Goal: Task Accomplishment & Management: Use online tool/utility

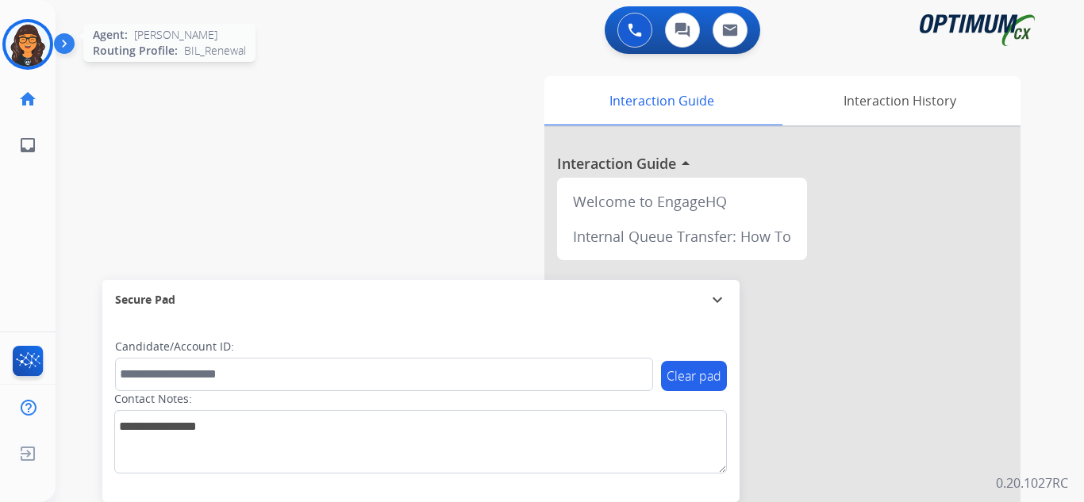
click at [23, 52] on img at bounding box center [28, 44] width 44 height 44
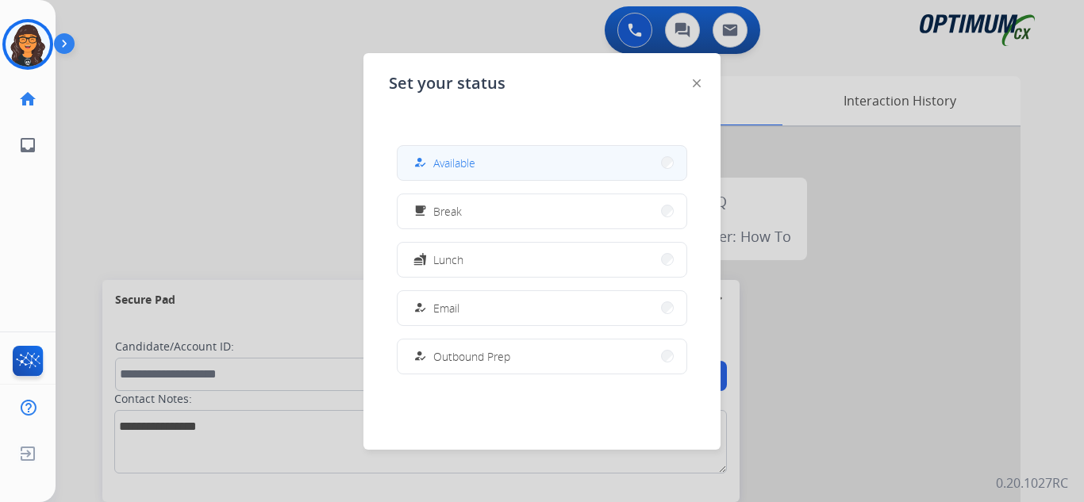
click at [463, 162] on span "Available" at bounding box center [454, 163] width 42 height 17
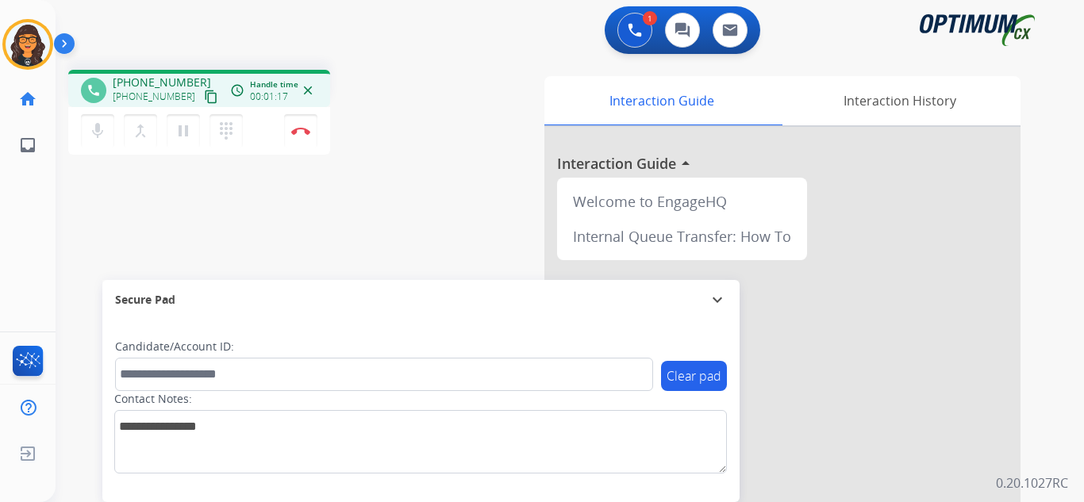
click at [204, 95] on mat-icon "content_copy" at bounding box center [211, 97] width 14 height 14
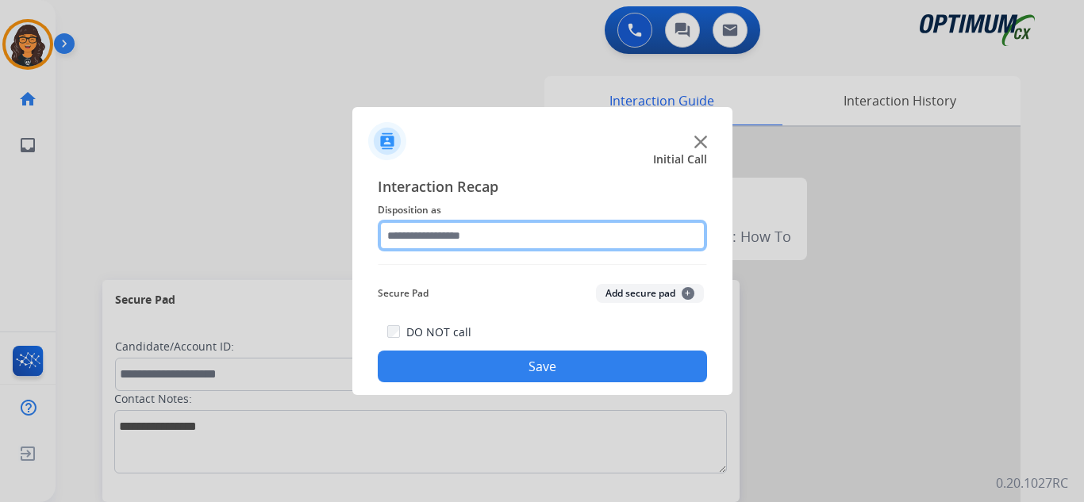
click at [420, 240] on input "text" at bounding box center [542, 236] width 329 height 32
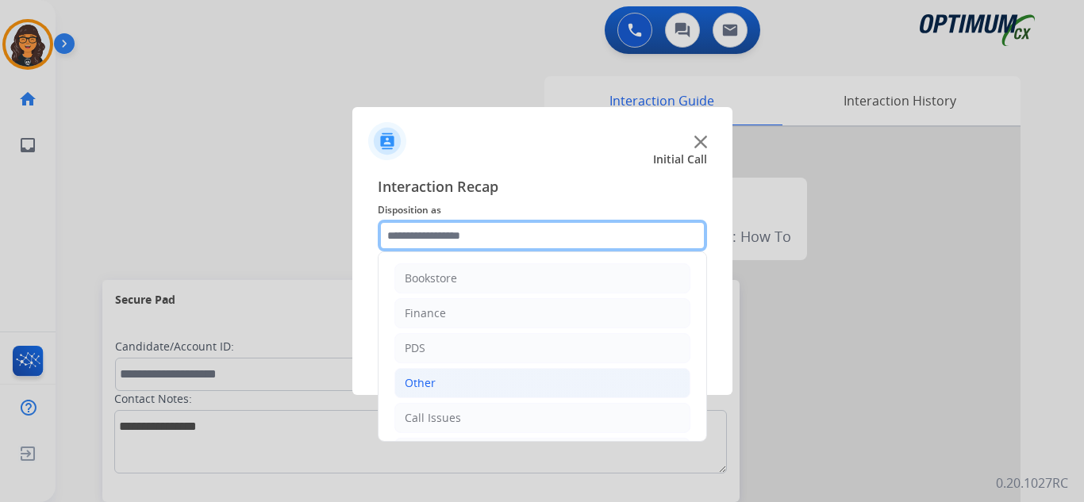
scroll to position [108, 0]
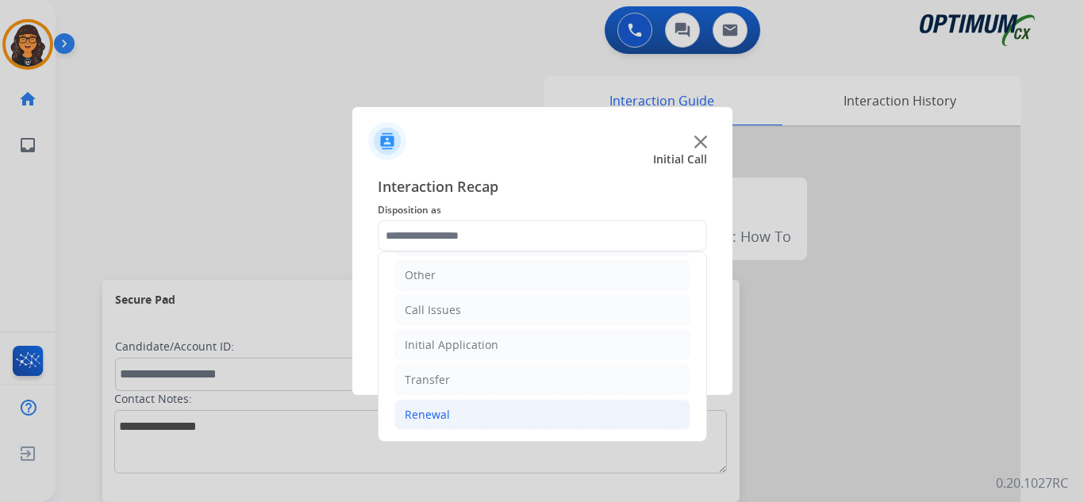
click at [429, 417] on div "Renewal" at bounding box center [427, 415] width 45 height 16
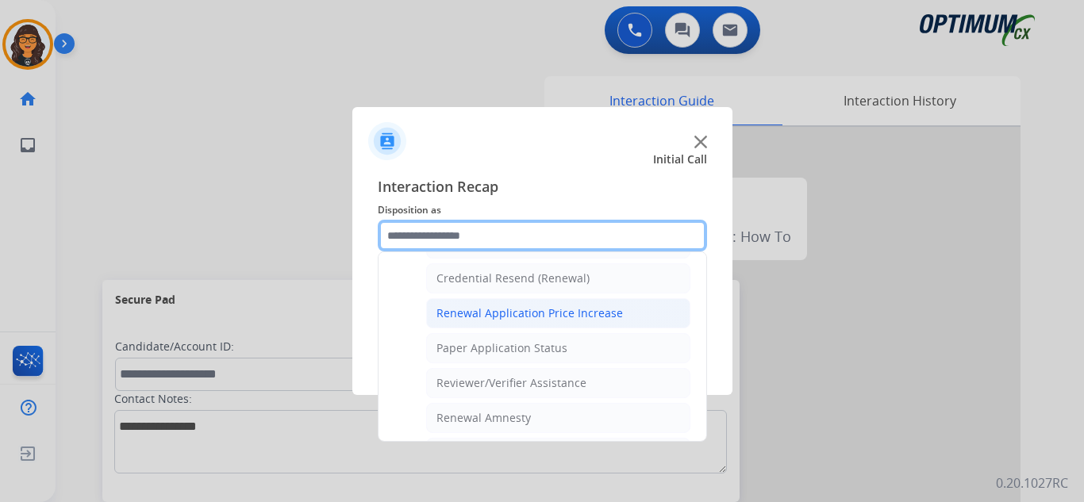
scroll to position [425, 0]
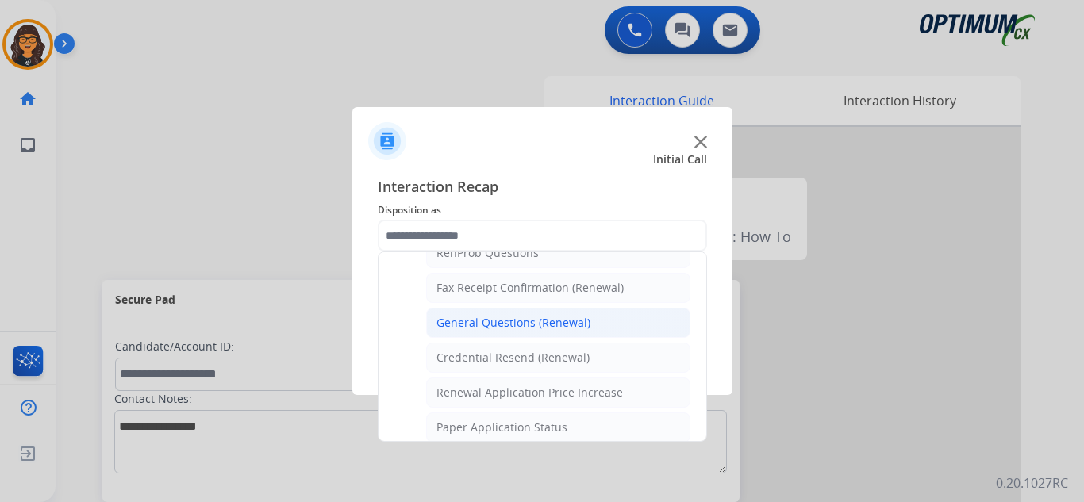
click at [505, 318] on div "General Questions (Renewal)" at bounding box center [513, 323] width 154 height 16
type input "**********"
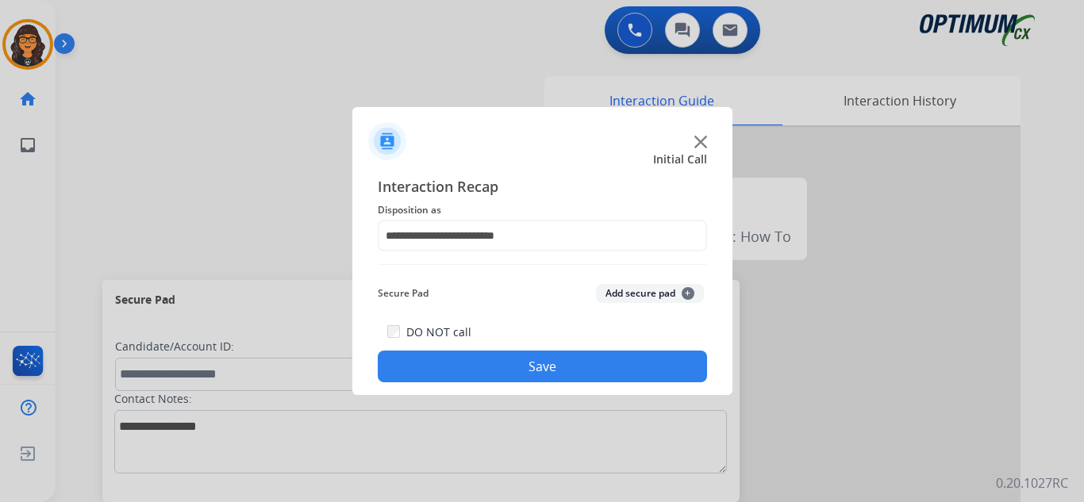
click at [502, 373] on button "Save" at bounding box center [542, 367] width 329 height 32
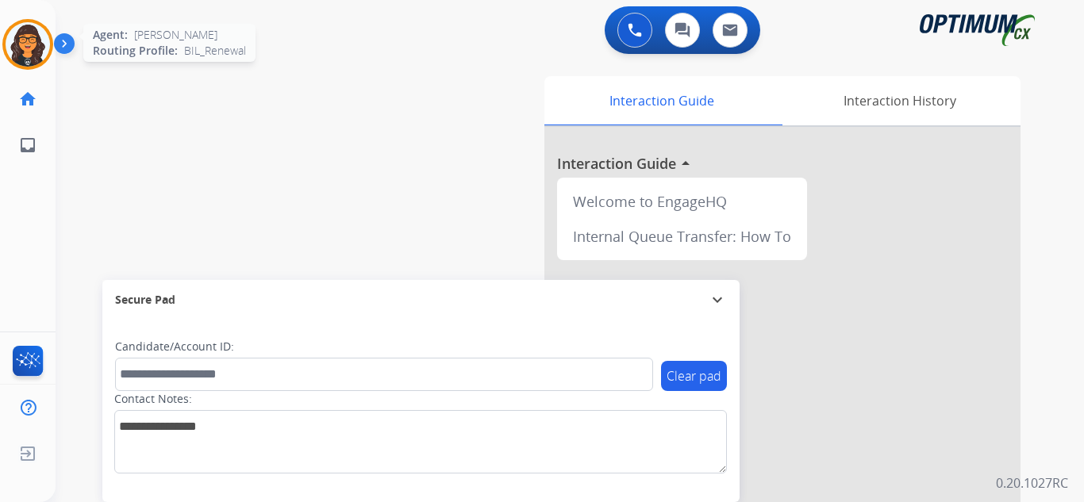
click at [18, 44] on img at bounding box center [28, 44] width 44 height 44
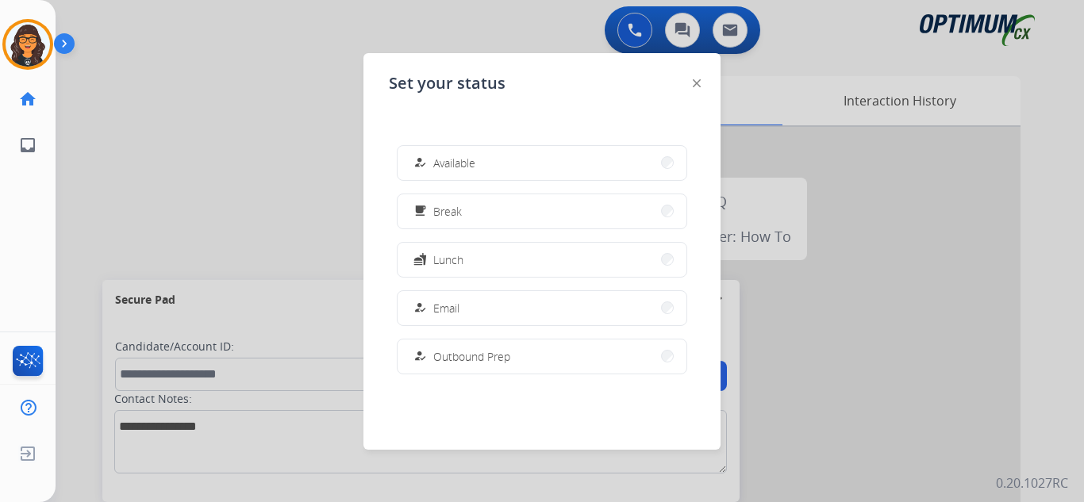
click at [431, 154] on button "how_to_reg Available" at bounding box center [542, 163] width 289 height 34
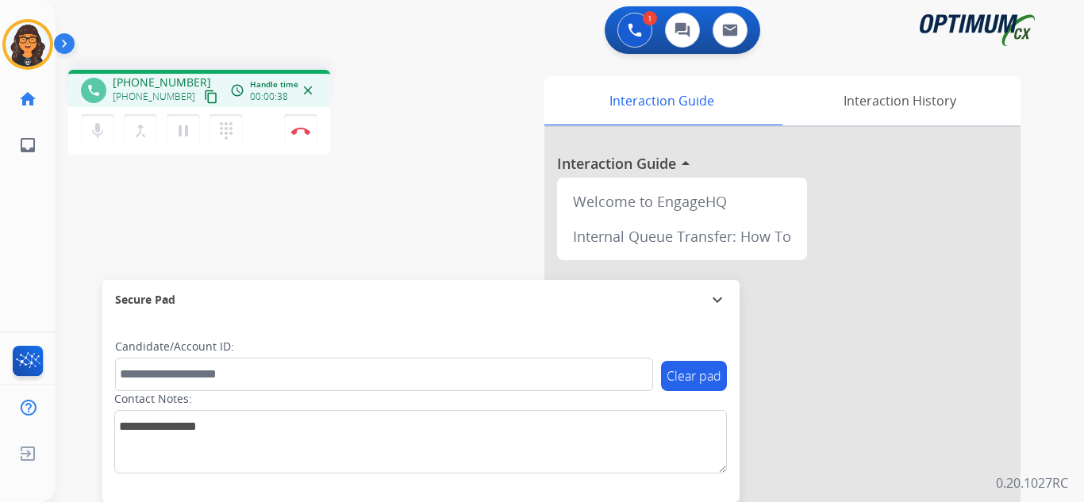
click at [204, 99] on mat-icon "content_copy" at bounding box center [211, 97] width 14 height 14
click at [304, 126] on button "Disconnect" at bounding box center [300, 130] width 33 height 33
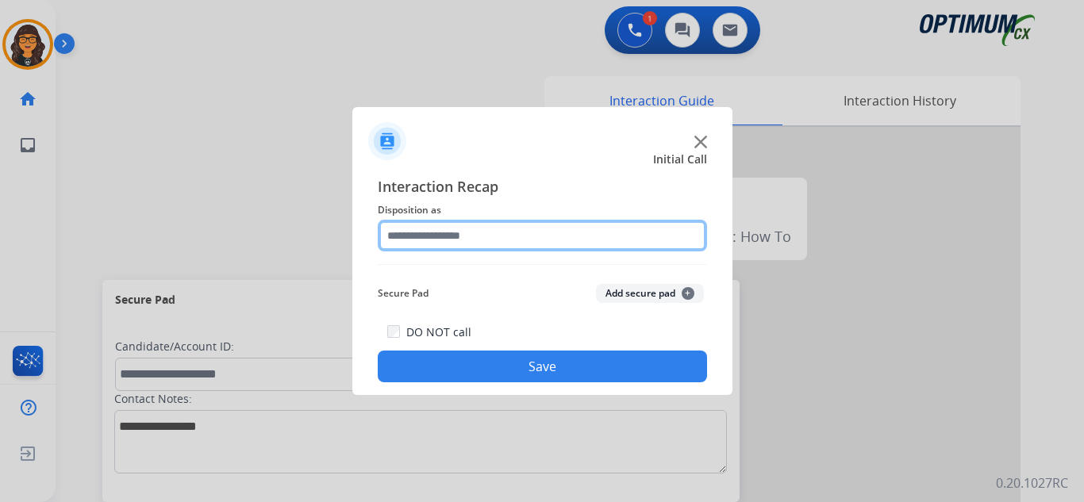
click at [468, 232] on input "text" at bounding box center [542, 236] width 329 height 32
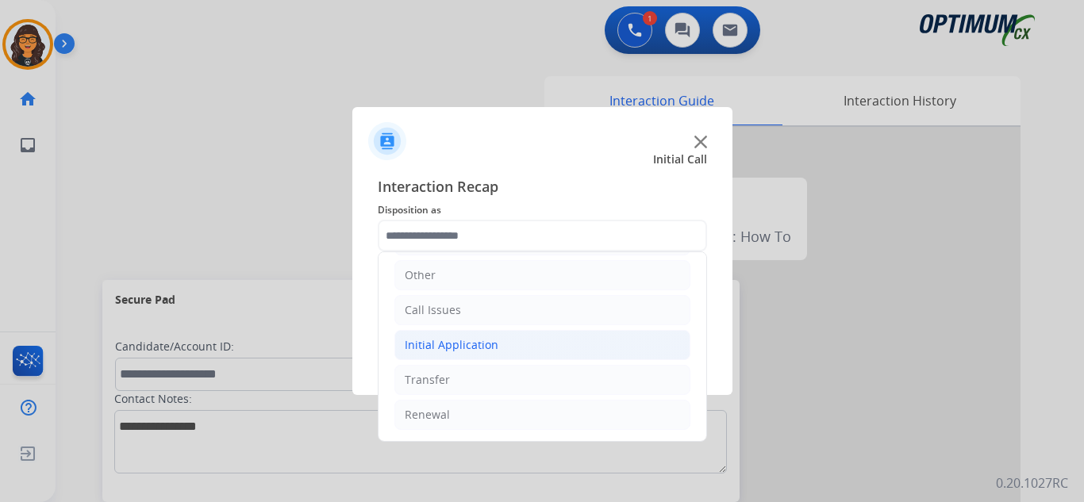
click at [466, 344] on div "Initial Application" at bounding box center [452, 345] width 94 height 16
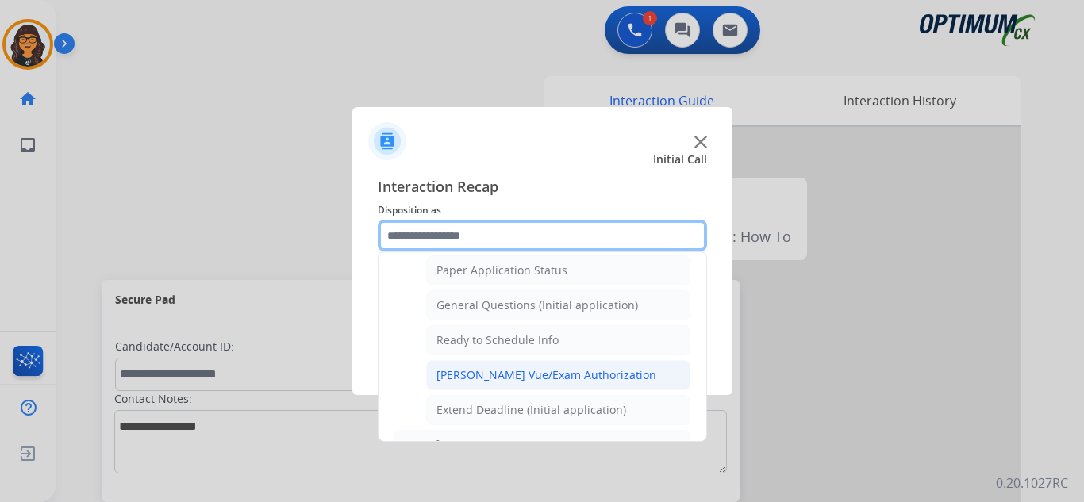
scroll to position [901, 0]
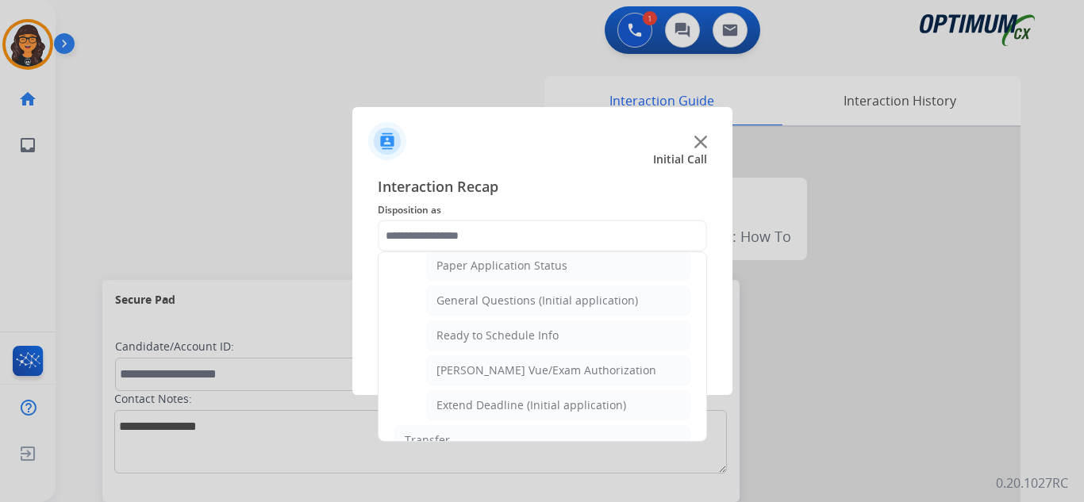
click at [518, 302] on div "General Questions (Initial application)" at bounding box center [537, 301] width 202 height 16
type input "**********"
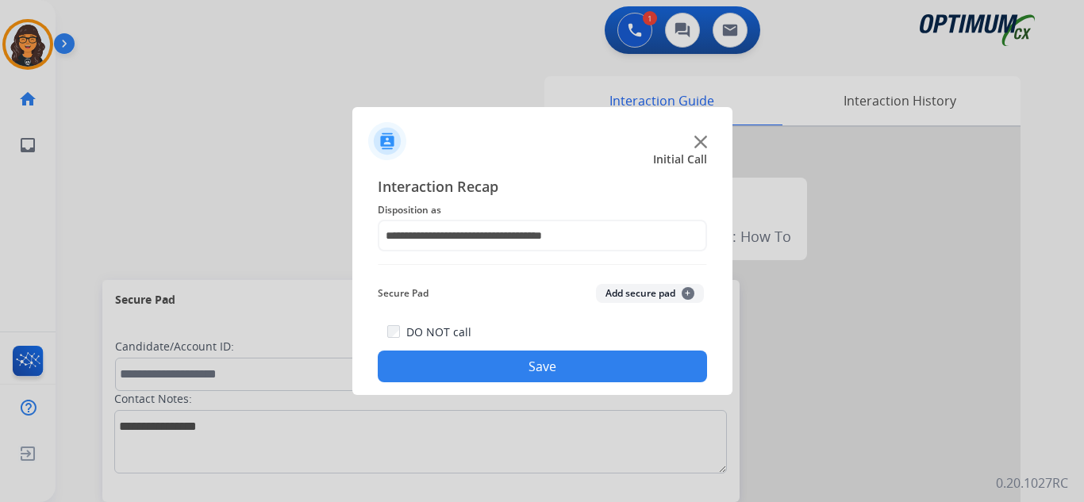
drag, startPoint x: 511, startPoint y: 363, endPoint x: 316, endPoint y: 129, distance: 304.8
click at [509, 362] on button "Save" at bounding box center [542, 367] width 329 height 32
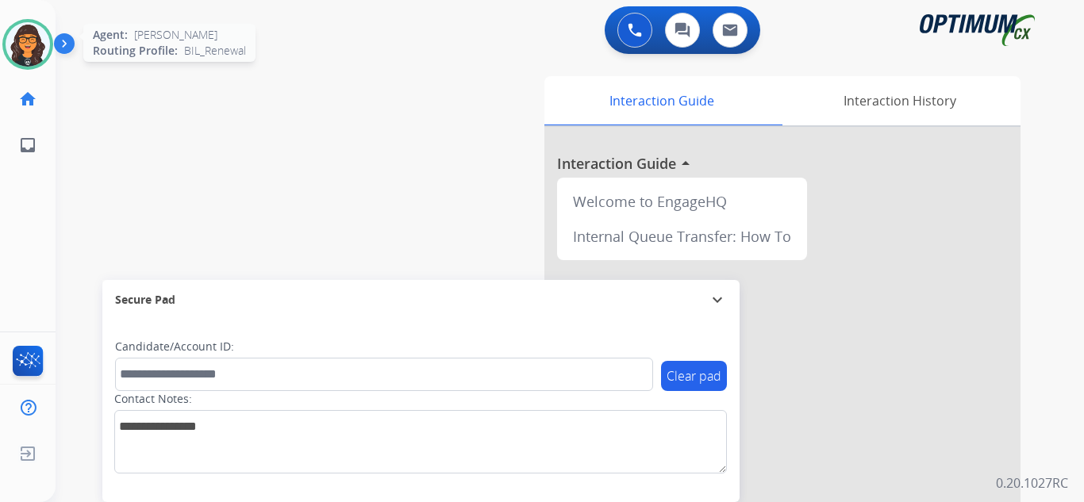
click at [27, 37] on img at bounding box center [28, 44] width 44 height 44
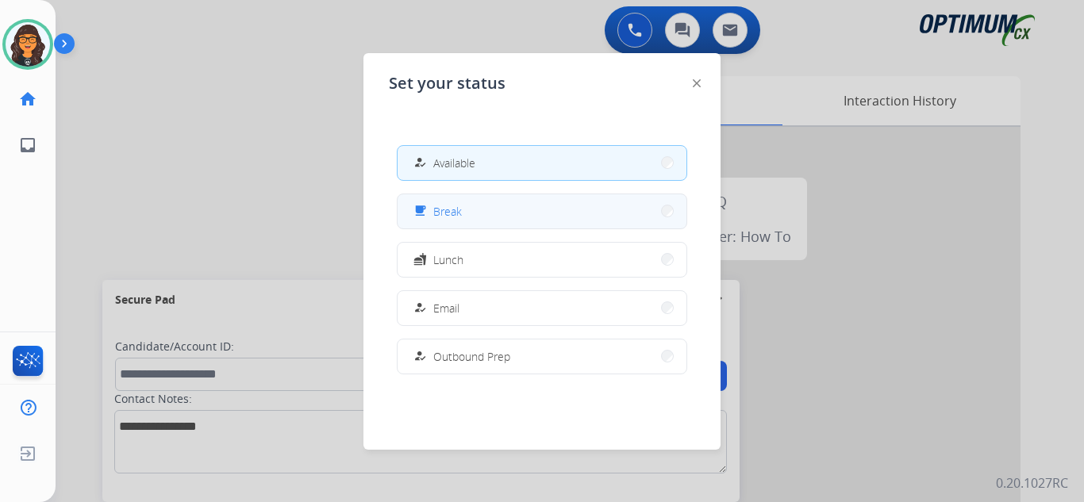
click at [459, 208] on span "Break" at bounding box center [447, 211] width 29 height 17
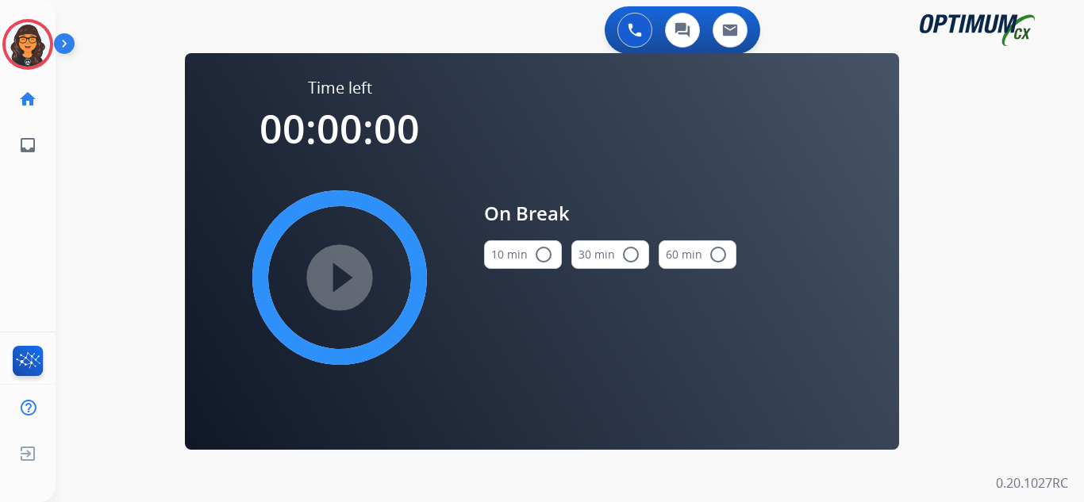
click at [514, 248] on button "10 min radio_button_unchecked" at bounding box center [523, 254] width 78 height 29
click at [340, 268] on mat-icon "play_circle_filled" at bounding box center [339, 277] width 19 height 19
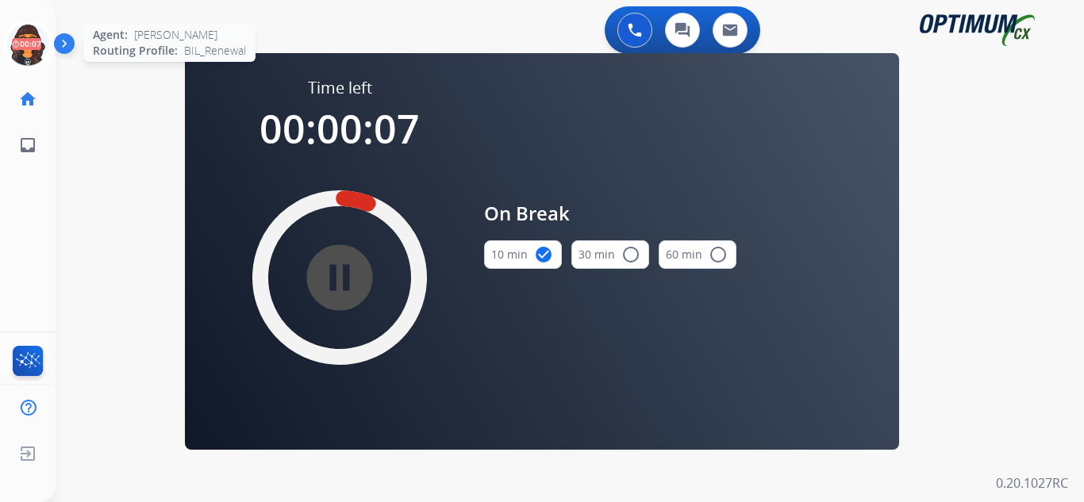
click at [29, 41] on icon at bounding box center [28, 45] width 52 height 52
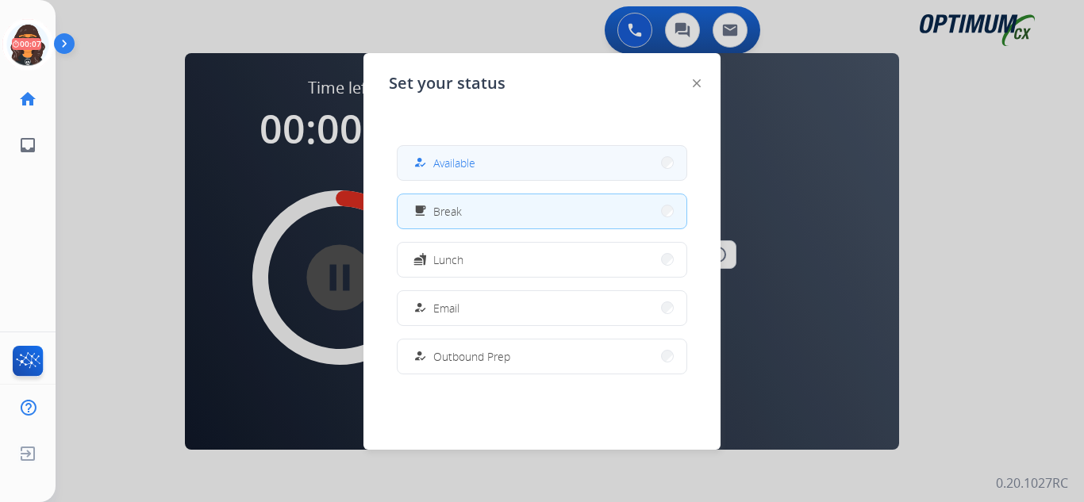
click at [422, 160] on mat-icon "how_to_reg" at bounding box center [419, 162] width 13 height 13
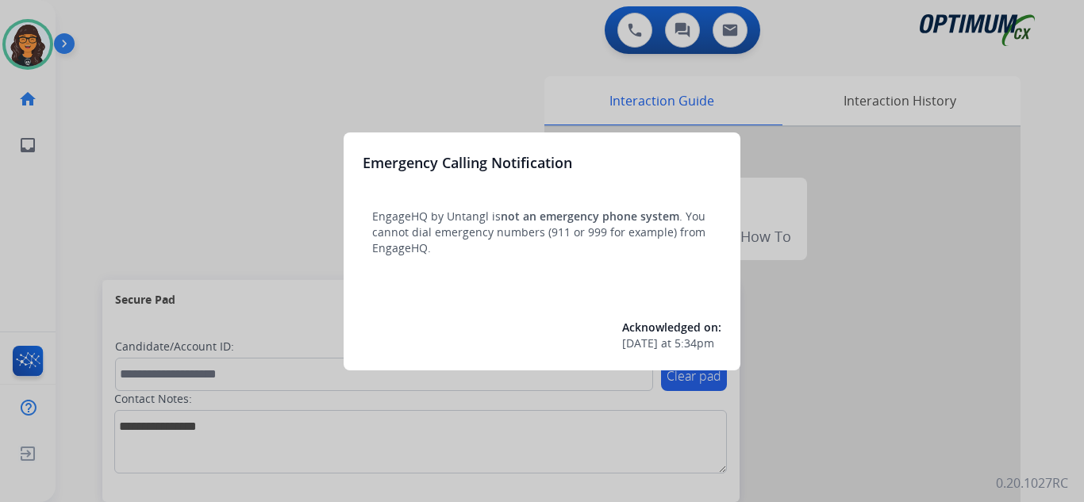
click at [95, 21] on div at bounding box center [542, 251] width 1084 height 502
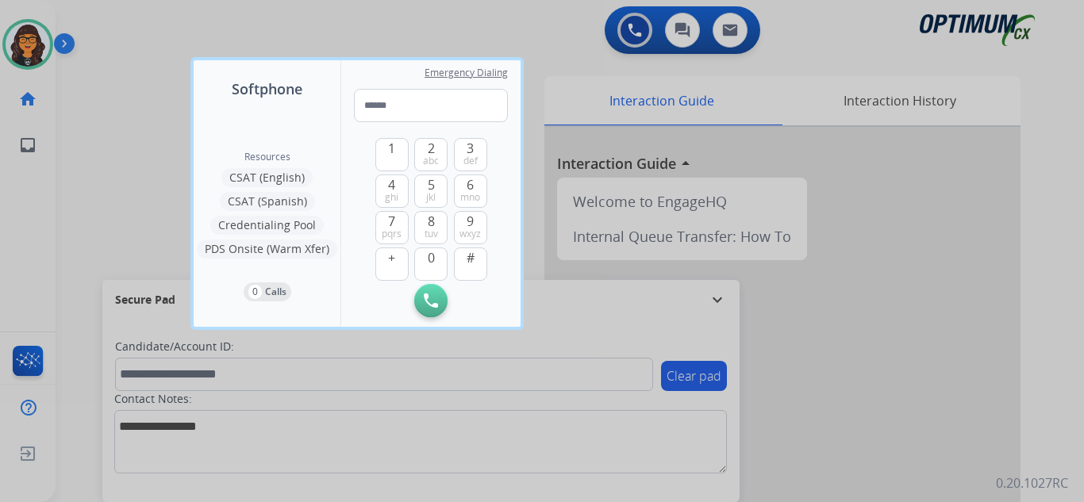
click at [95, 21] on div at bounding box center [542, 251] width 1084 height 502
